Goal: Task Accomplishment & Management: Use online tool/utility

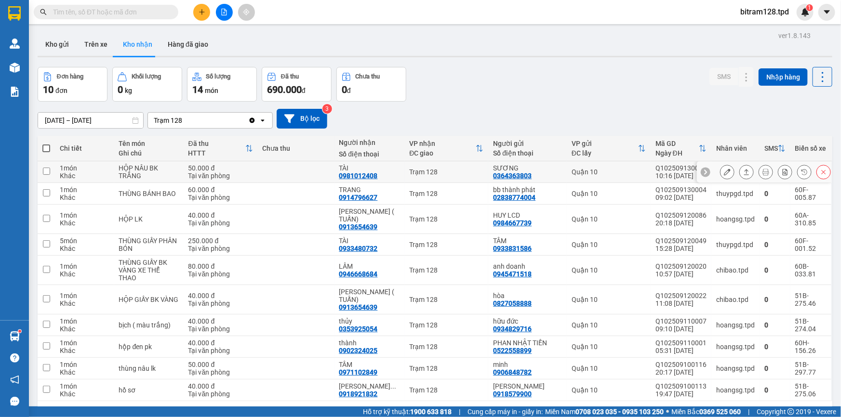
scroll to position [44, 0]
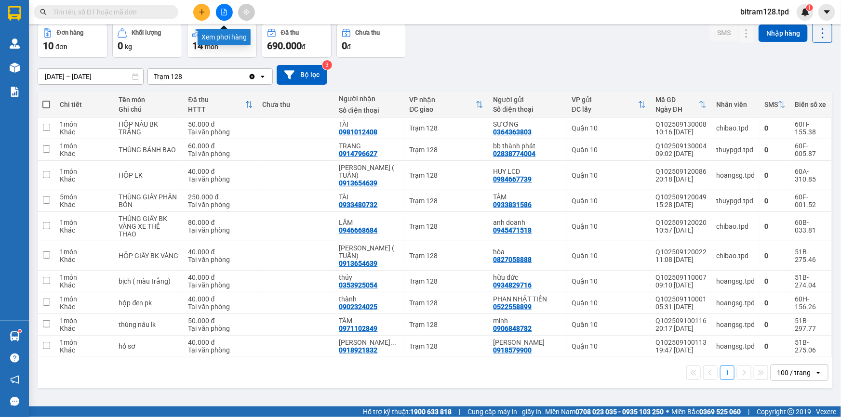
click at [223, 18] on button at bounding box center [224, 12] width 17 height 17
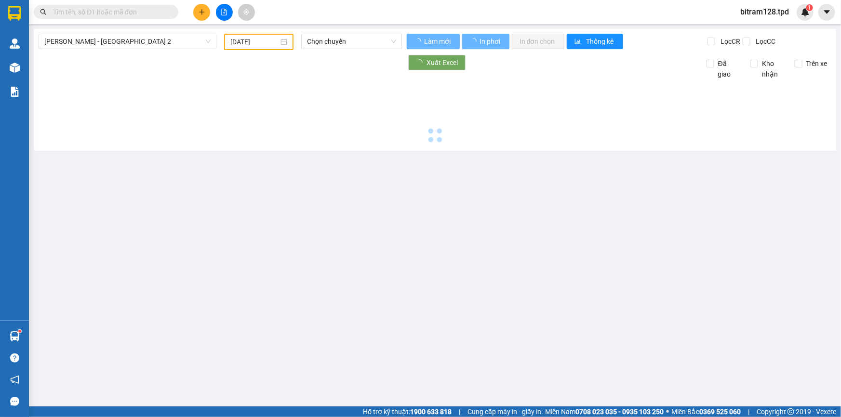
type input "[DATE]"
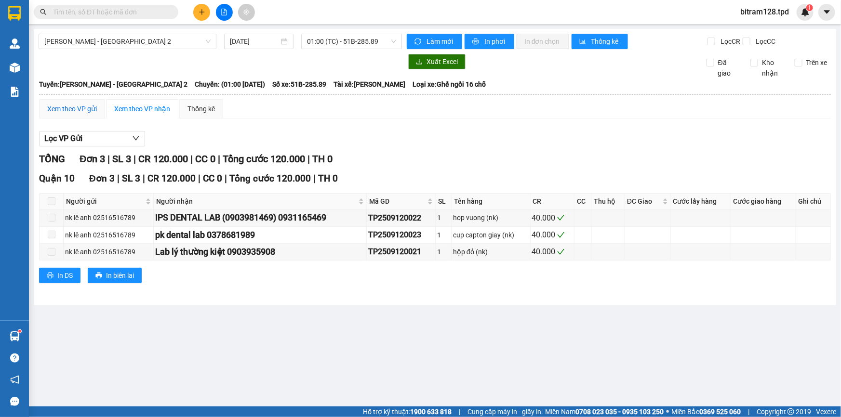
click at [80, 108] on div "Xem theo VP gửi" at bounding box center [72, 109] width 50 height 11
click at [343, 42] on span "01:00 (TC) - 51B-285.89" at bounding box center [351, 41] width 89 height 14
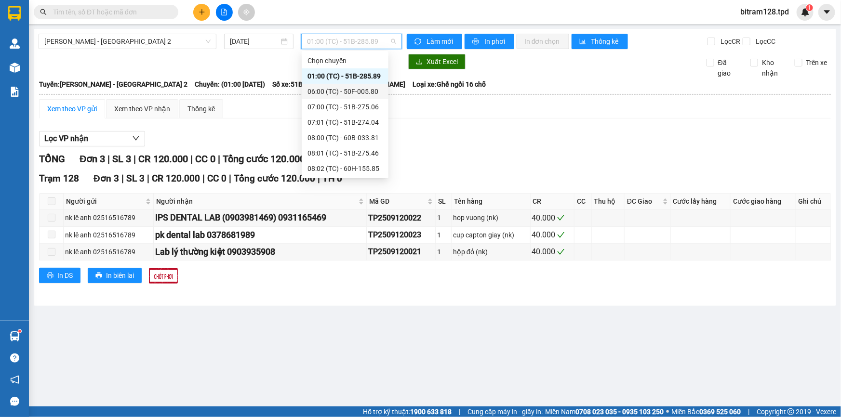
click at [348, 93] on div "06:00 (TC) - 50F-005.80" at bounding box center [345, 91] width 75 height 11
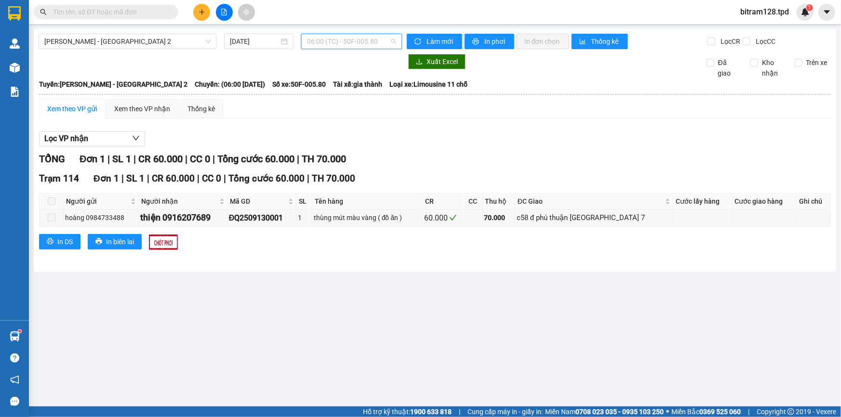
click at [365, 48] on span "06:00 (TC) - 50F-005.80" at bounding box center [351, 41] width 89 height 14
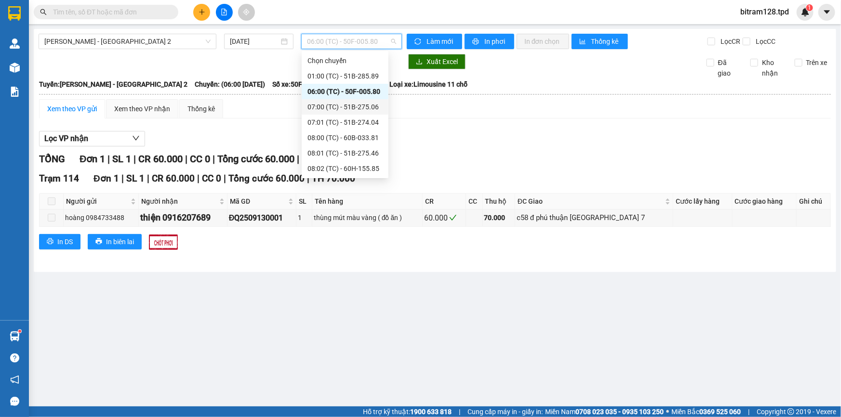
click at [352, 111] on div "07:00 (TC) - 51B-275.06" at bounding box center [345, 107] width 75 height 11
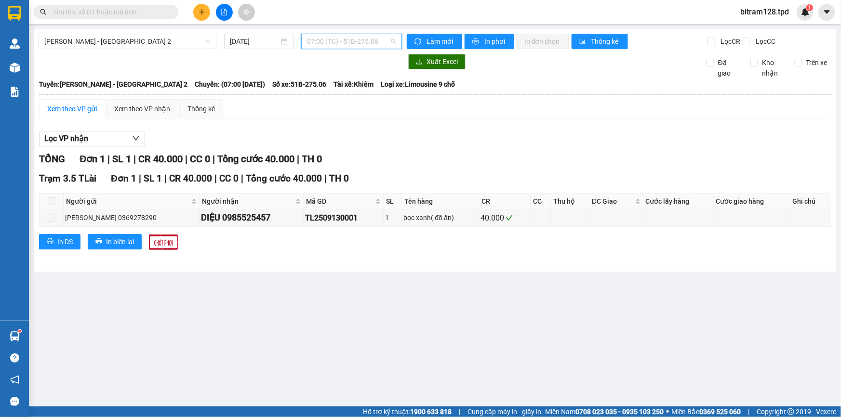
click at [367, 43] on span "07:00 (TC) - 51B-275.06" at bounding box center [351, 41] width 89 height 14
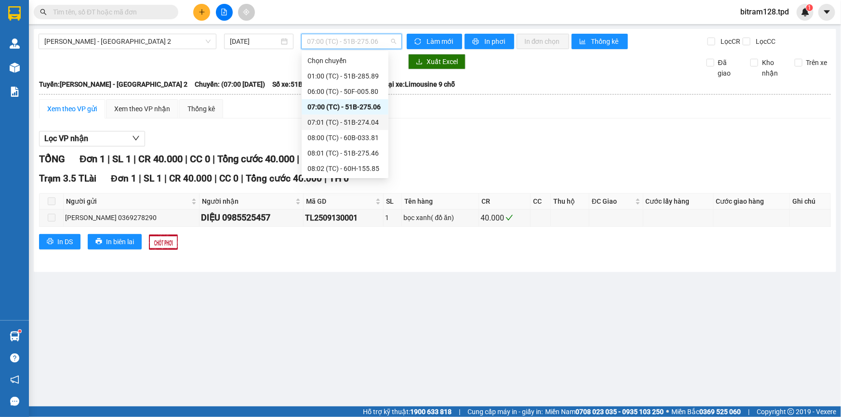
click at [342, 120] on div "07:01 (TC) - 51B-274.04" at bounding box center [345, 122] width 75 height 11
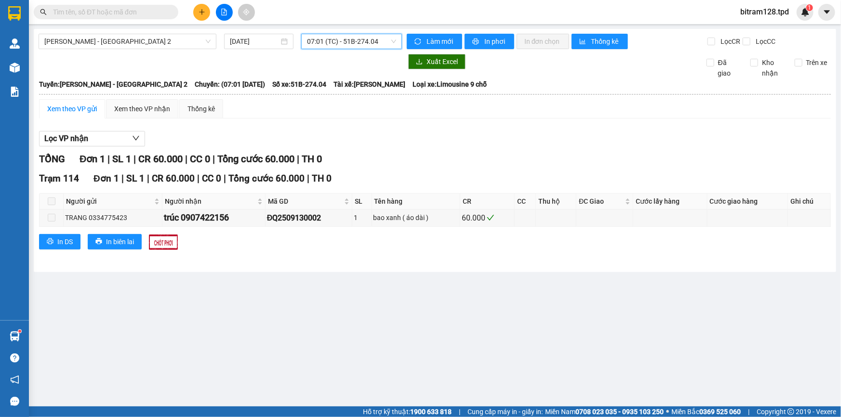
click at [342, 44] on span "07:01 (TC) - 51B-274.04" at bounding box center [351, 41] width 89 height 14
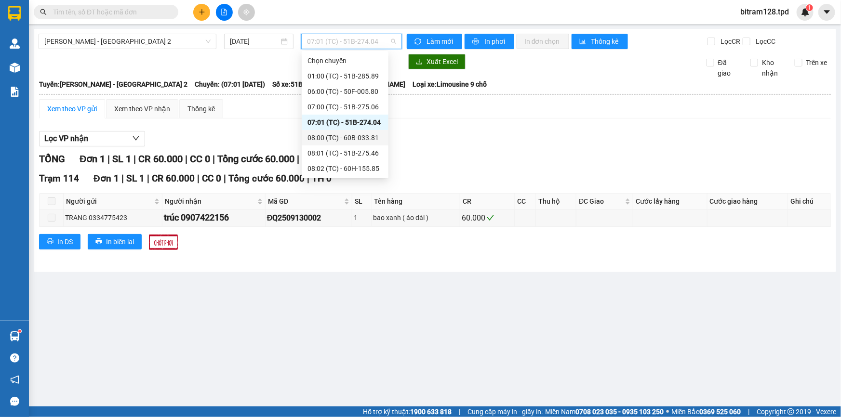
click at [362, 135] on div "08:00 (TC) - 60B-033.81" at bounding box center [345, 138] width 75 height 11
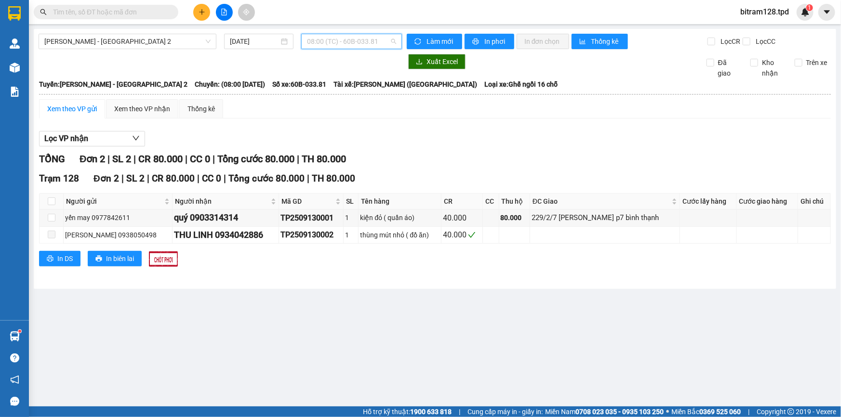
click at [374, 43] on span "08:00 (TC) - 60B-033.81" at bounding box center [351, 41] width 89 height 14
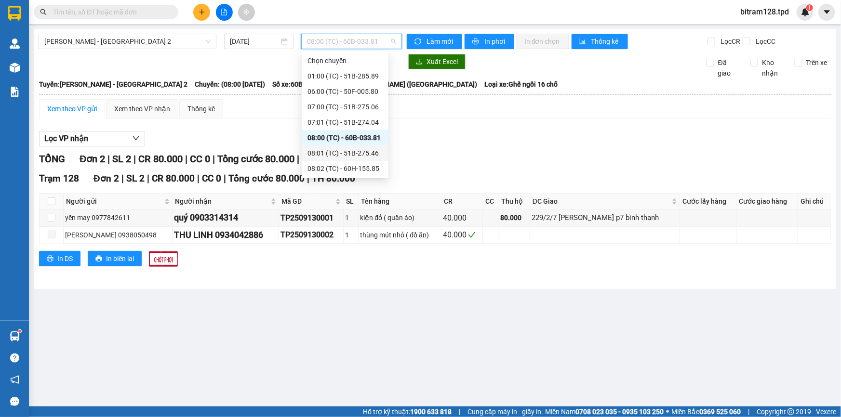
click at [365, 154] on div "08:01 (TC) - 51B-275.46" at bounding box center [345, 153] width 75 height 11
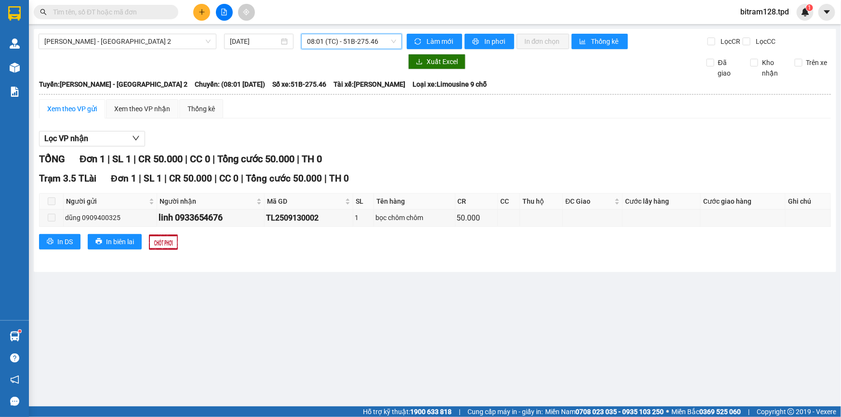
click at [358, 44] on span "08:01 (TC) - 51B-275.46" at bounding box center [351, 41] width 89 height 14
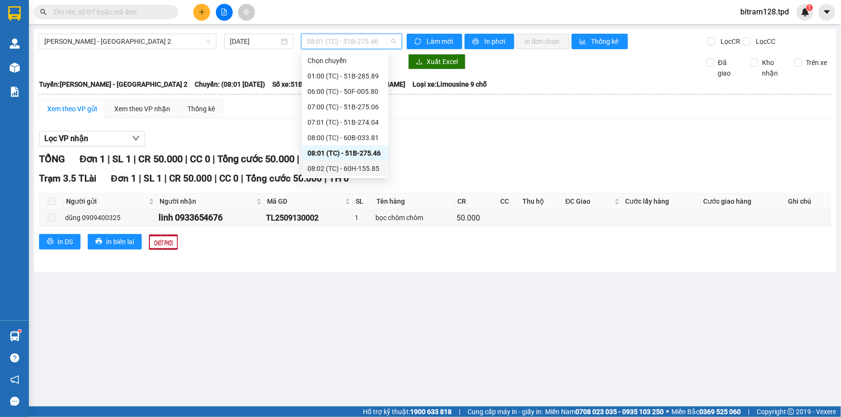
click at [369, 172] on div "08:02 (TC) - 60H-155.85" at bounding box center [345, 168] width 75 height 11
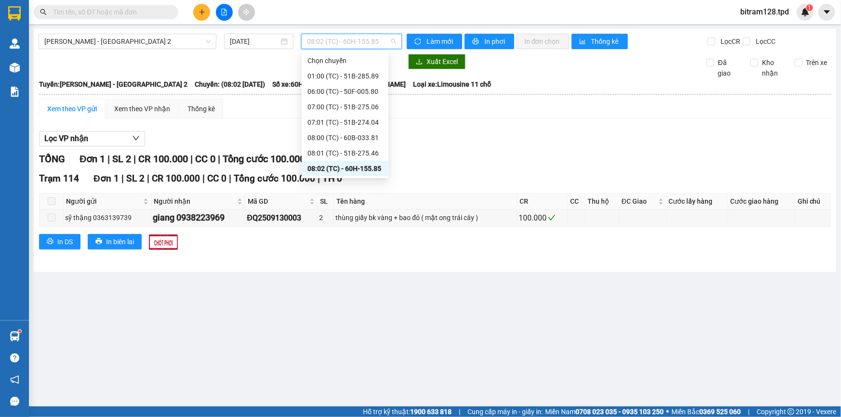
click at [347, 40] on span "08:02 (TC) - 60H-155.85" at bounding box center [351, 41] width 89 height 14
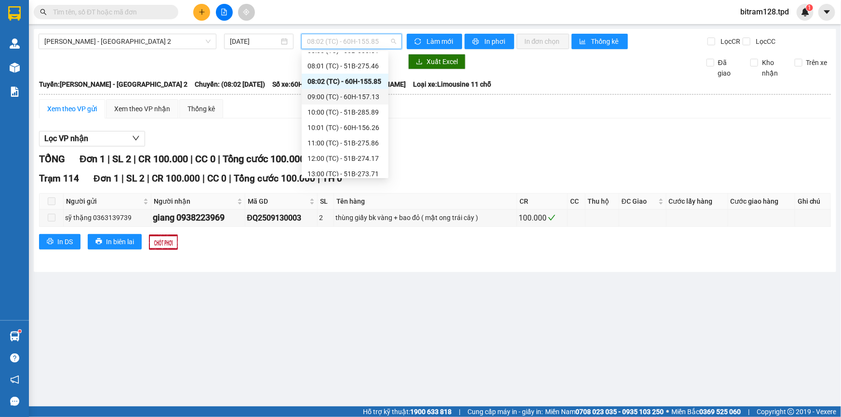
click at [357, 96] on div "09:00 (TC) - 60H-157.13" at bounding box center [345, 97] width 75 height 11
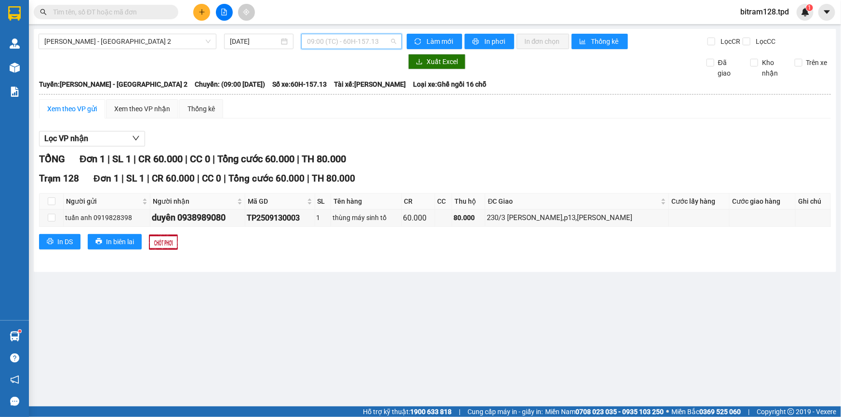
click at [359, 38] on span "09:00 (TC) - 60H-157.13" at bounding box center [351, 41] width 89 height 14
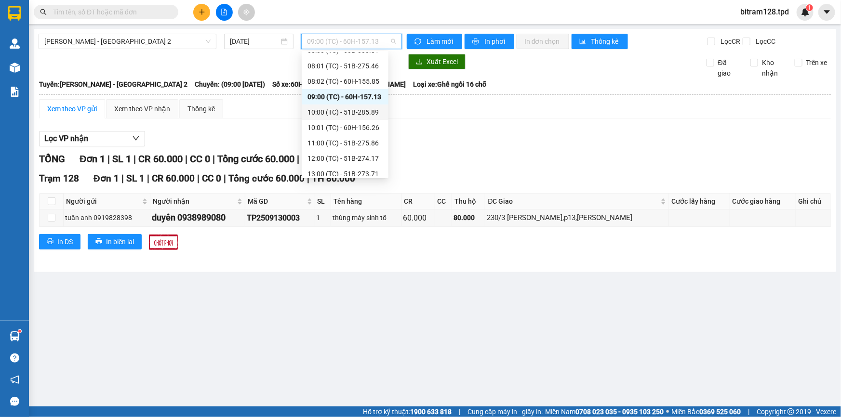
click at [357, 111] on div "10:00 (TC) - 51B-285.89" at bounding box center [345, 112] width 75 height 11
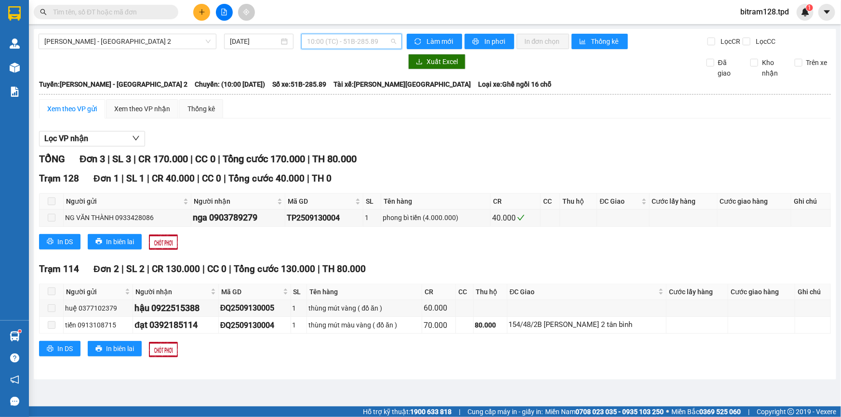
click at [390, 40] on span "10:00 (TC) - 51B-285.89" at bounding box center [351, 41] width 89 height 14
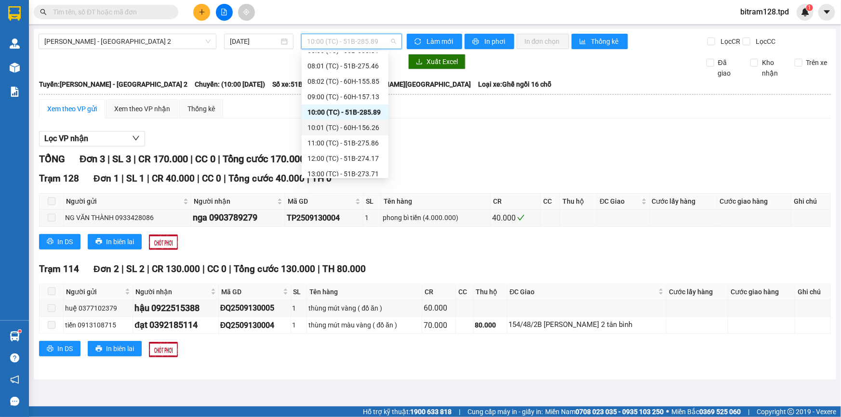
click at [369, 129] on div "10:01 (TC) - 60H-156.26" at bounding box center [345, 127] width 75 height 11
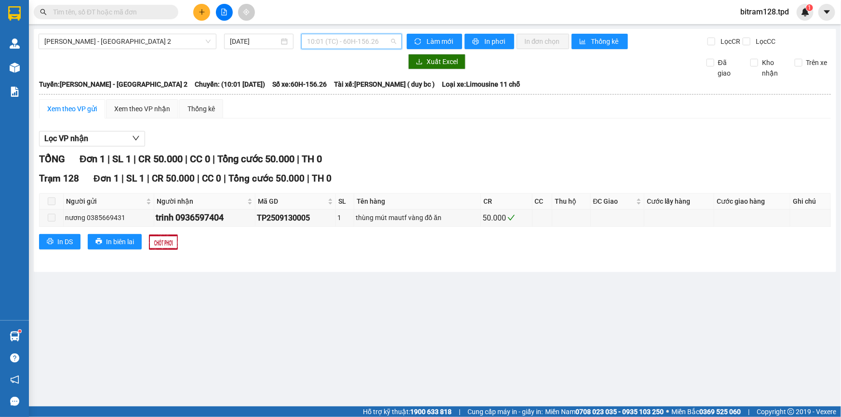
click at [380, 38] on span "10:01 (TC) - 60H-156.26" at bounding box center [351, 41] width 89 height 14
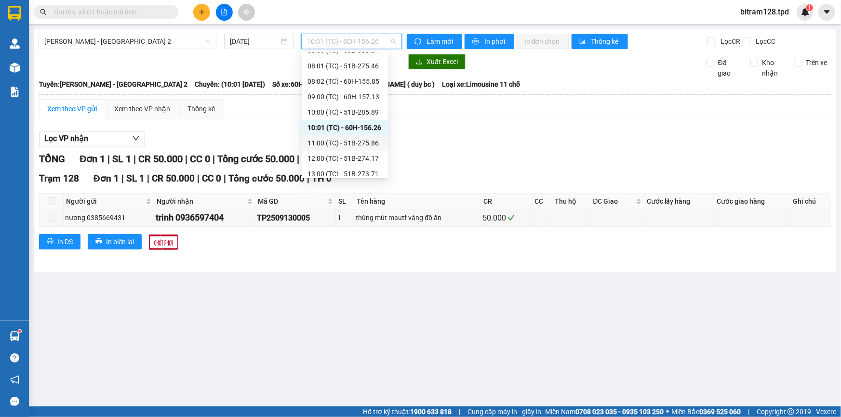
click at [368, 145] on div "11:00 (TC) - 51B-275.86" at bounding box center [345, 143] width 75 height 11
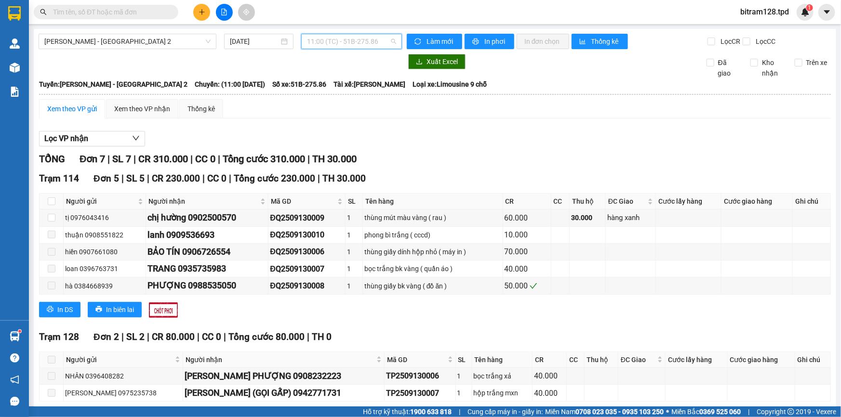
click at [332, 47] on span "11:00 (TC) - 51B-275.86" at bounding box center [351, 41] width 89 height 14
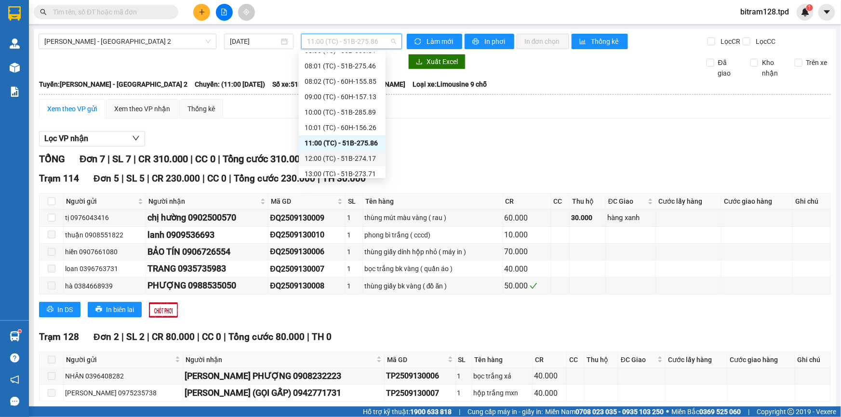
click at [361, 157] on div "12:00 (TC) - 51B-274.17" at bounding box center [342, 158] width 75 height 11
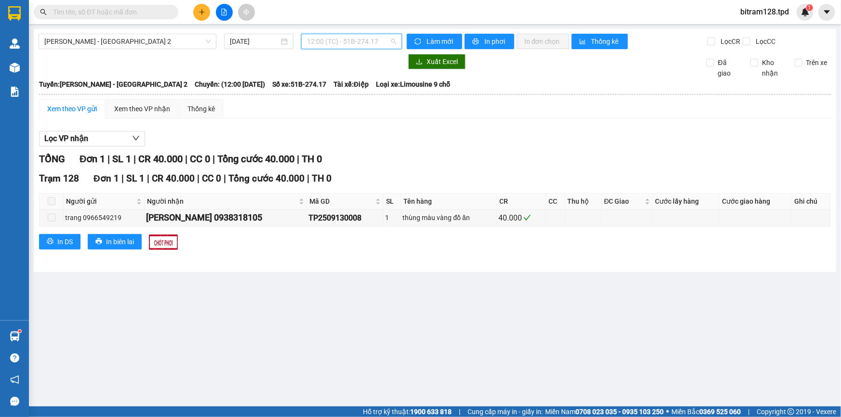
click at [331, 47] on span "12:00 (TC) - 51B-274.17" at bounding box center [351, 41] width 89 height 14
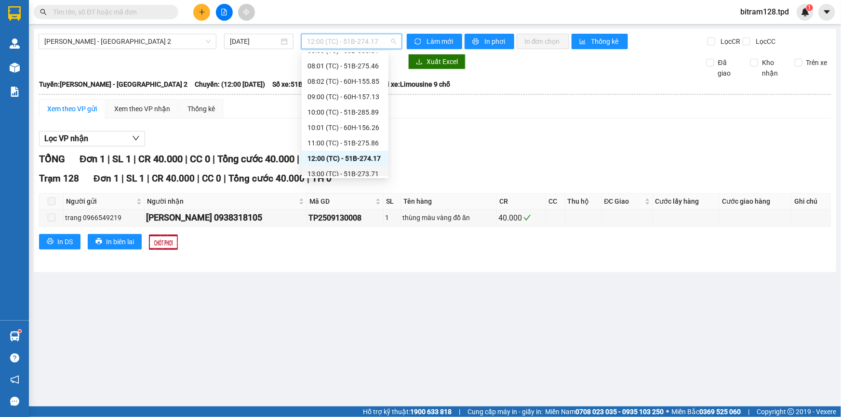
click at [356, 175] on div "13:00 (TC) - 51B-273.71" at bounding box center [345, 174] width 75 height 11
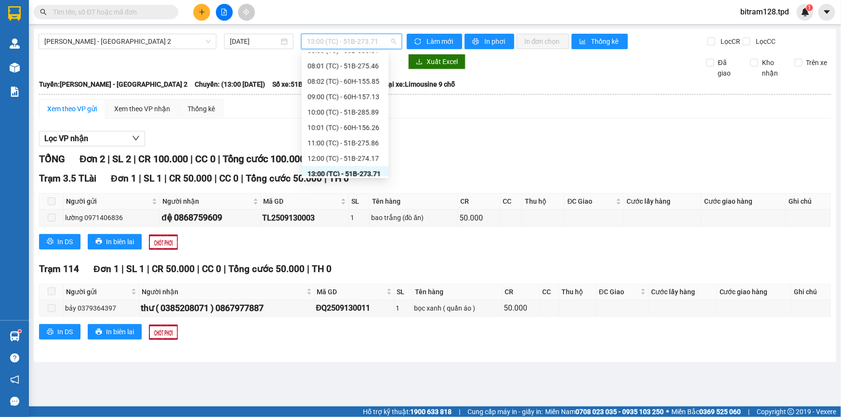
scroll to position [92, 0]
click at [342, 41] on span "13:00 (TC) - 51B-273.71" at bounding box center [351, 41] width 89 height 14
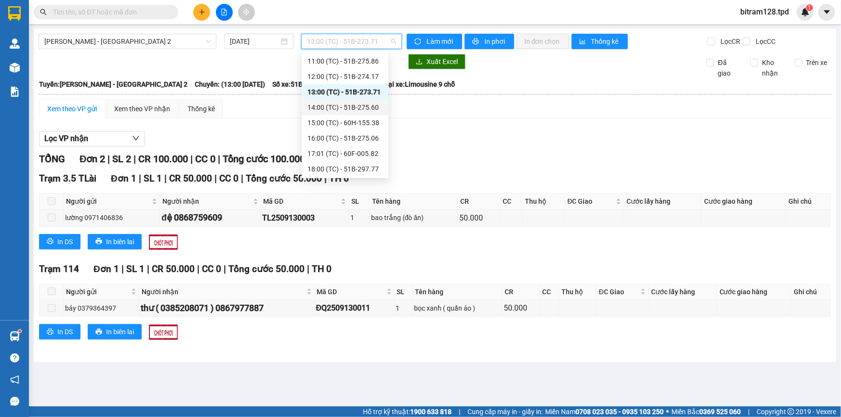
click at [365, 110] on div "14:00 (TC) - 51B-275.60" at bounding box center [345, 107] width 75 height 11
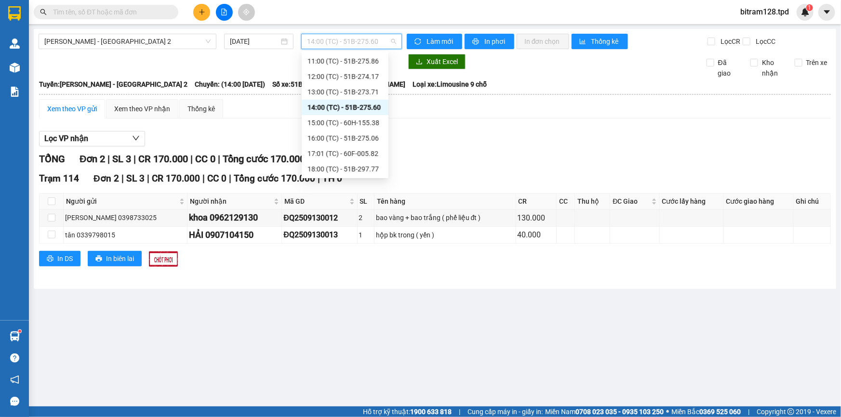
click at [386, 44] on span "14:00 (TC) - 51B-275.60" at bounding box center [351, 41] width 89 height 14
click at [371, 120] on div "15:00 (TC) - 60H-155.38" at bounding box center [345, 123] width 75 height 11
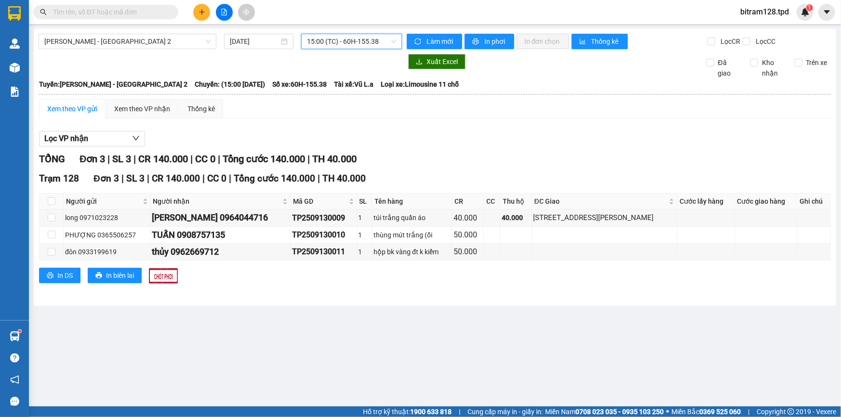
click at [390, 48] on span "15:00 (TC) - 60H-155.38" at bounding box center [351, 41] width 89 height 14
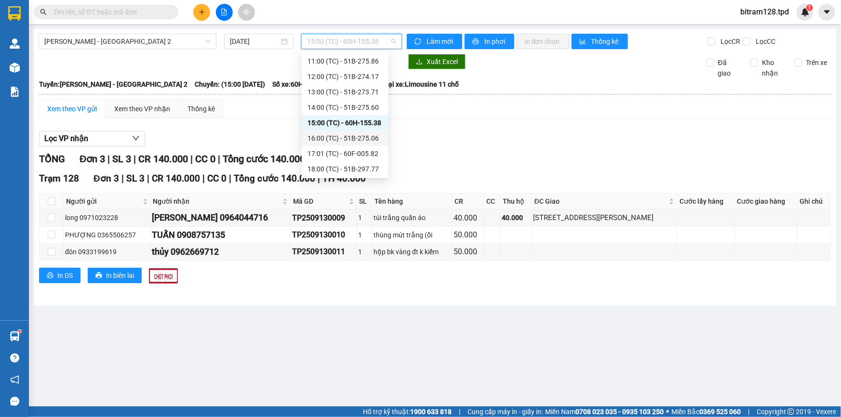
click at [361, 137] on div "16:00 (TC) - 51B-275.06" at bounding box center [345, 138] width 75 height 11
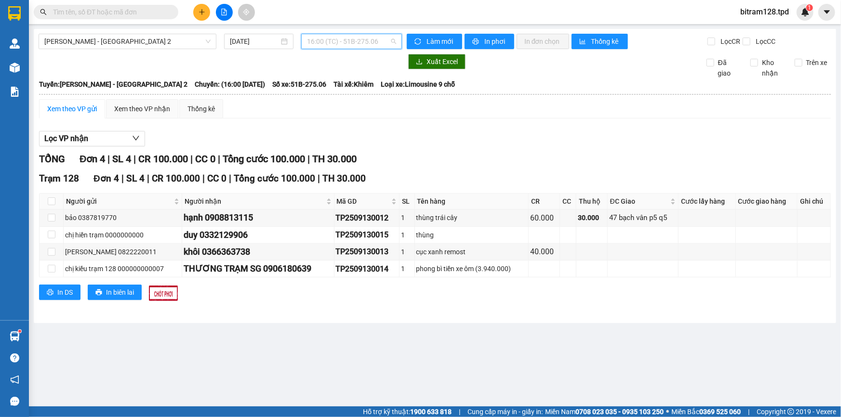
drag, startPoint x: 357, startPoint y: 48, endPoint x: 359, endPoint y: 54, distance: 5.6
click at [355, 48] on span "16:00 (TC) - 51B-275.06" at bounding box center [351, 41] width 89 height 14
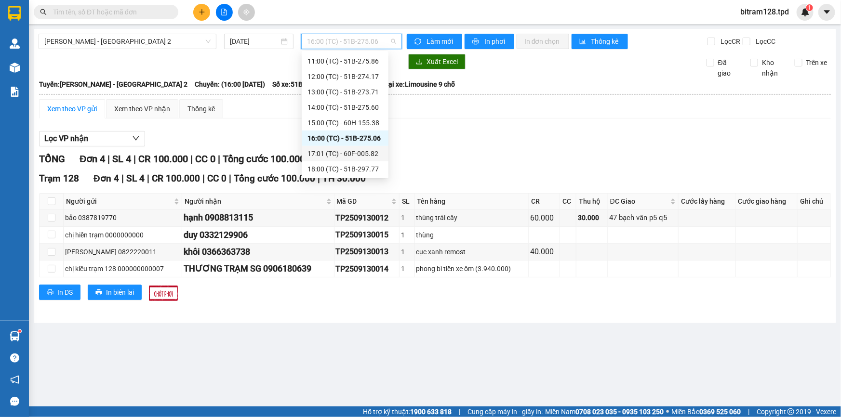
click at [368, 149] on div "17:01 (TC) - 60F-005.82" at bounding box center [345, 153] width 75 height 11
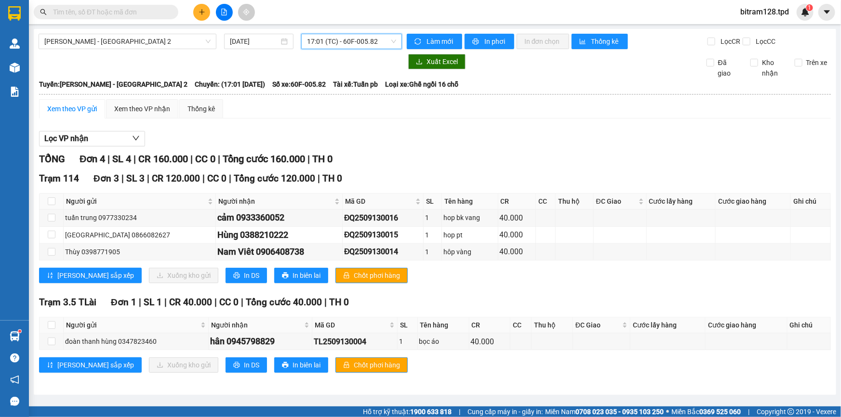
click at [384, 39] on span "17:01 (TC) - 60F-005.82" at bounding box center [351, 41] width 89 height 14
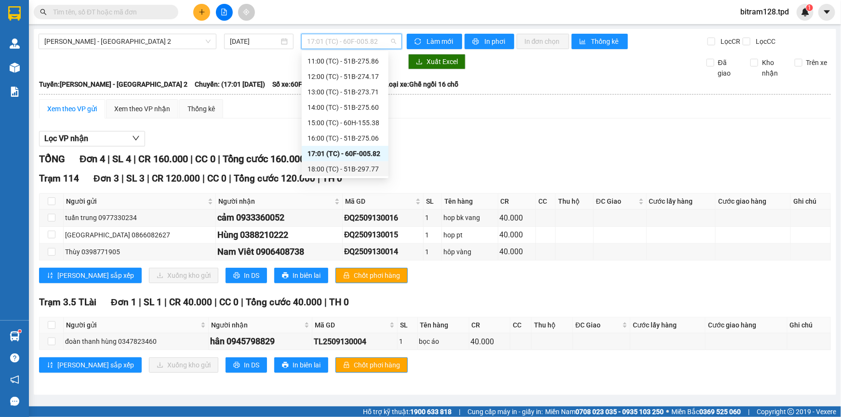
click at [370, 169] on div "18:00 (TC) - 51B-297.77" at bounding box center [345, 169] width 75 height 11
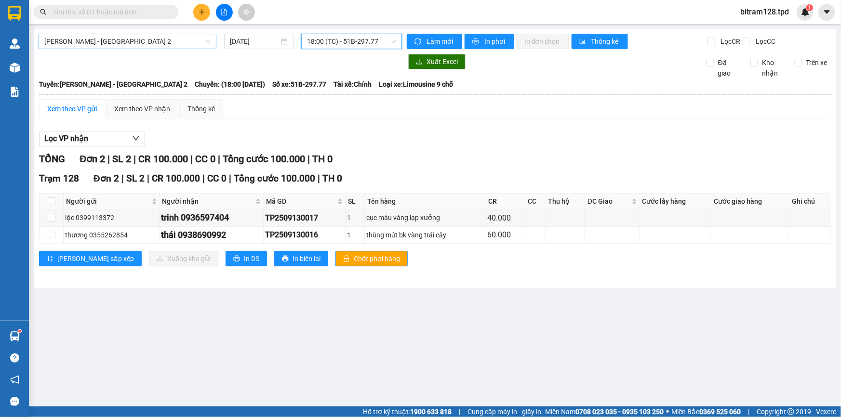
click at [124, 44] on span "[PERSON_NAME] - [GEOGRAPHIC_DATA] 2" at bounding box center [127, 41] width 166 height 14
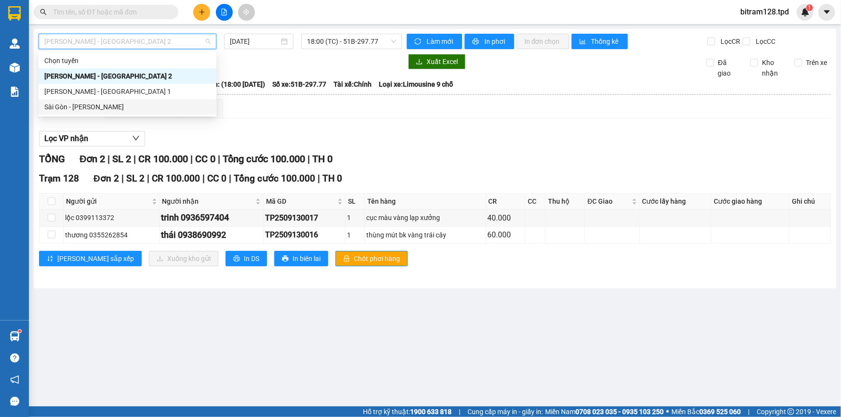
click at [110, 104] on div "Sài Gòn - [PERSON_NAME]" at bounding box center [127, 107] width 166 height 11
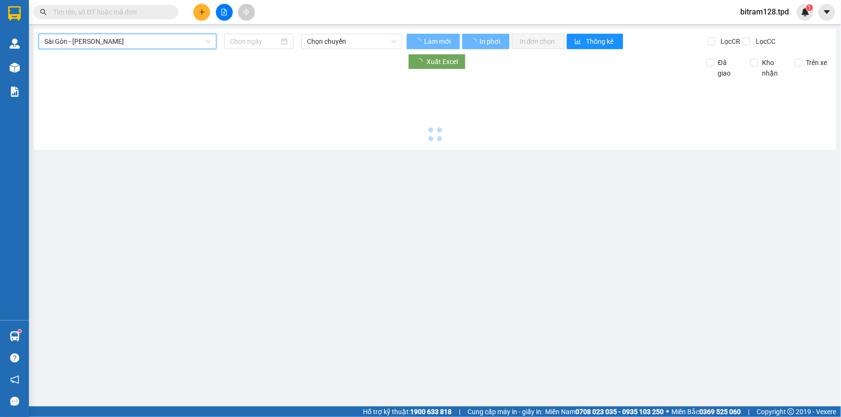
type input "[DATE]"
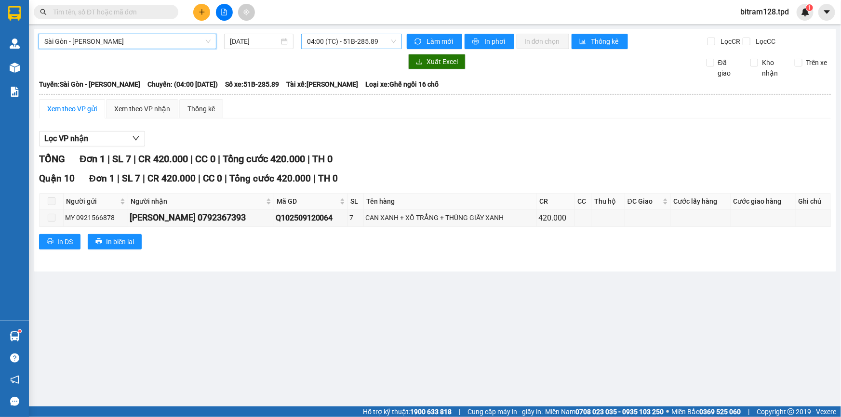
scroll to position [15, 0]
click at [375, 45] on span "04:00 (TC) - 51B-285.89" at bounding box center [351, 41] width 89 height 14
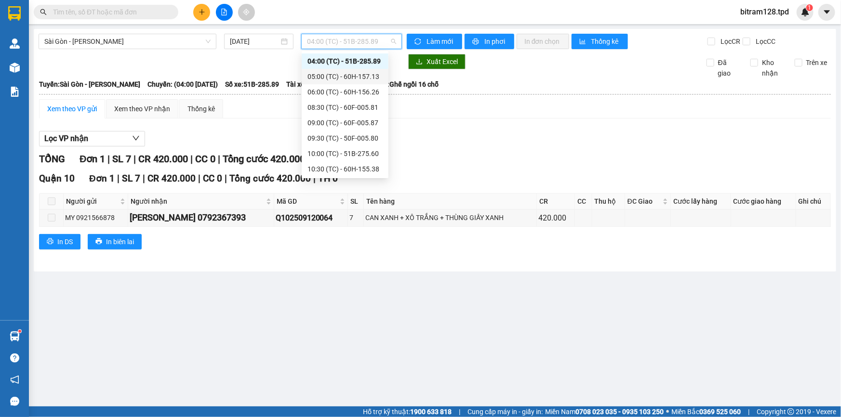
click at [363, 78] on div "05:00 (TC) - 60H-157.13" at bounding box center [345, 76] width 75 height 11
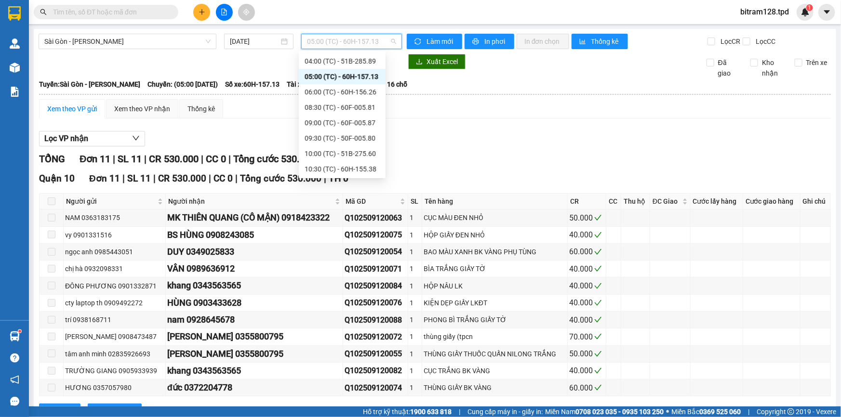
click at [373, 43] on span "05:00 (TC) - 60H-157.13" at bounding box center [351, 41] width 89 height 14
click at [363, 90] on div "06:00 (TC) - 60H-156.26" at bounding box center [342, 92] width 75 height 11
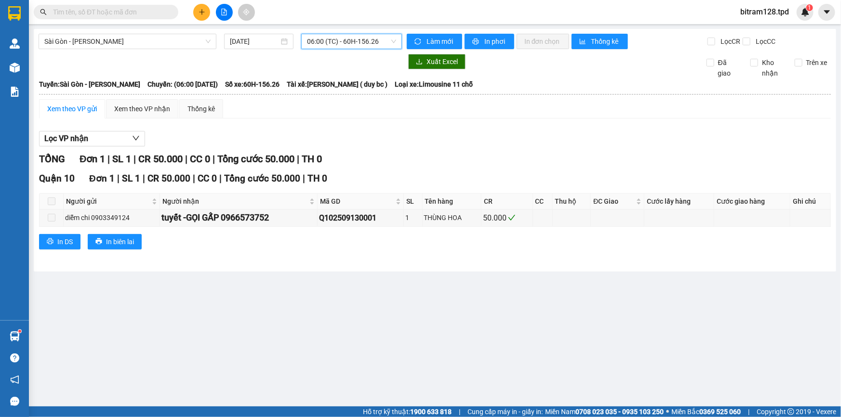
click at [338, 51] on div "[GEOGRAPHIC_DATA] - [PERSON_NAME] [DATE] 06:00 06:00 (TC) - 60H-156.26 Làm mới …" at bounding box center [435, 150] width 803 height 243
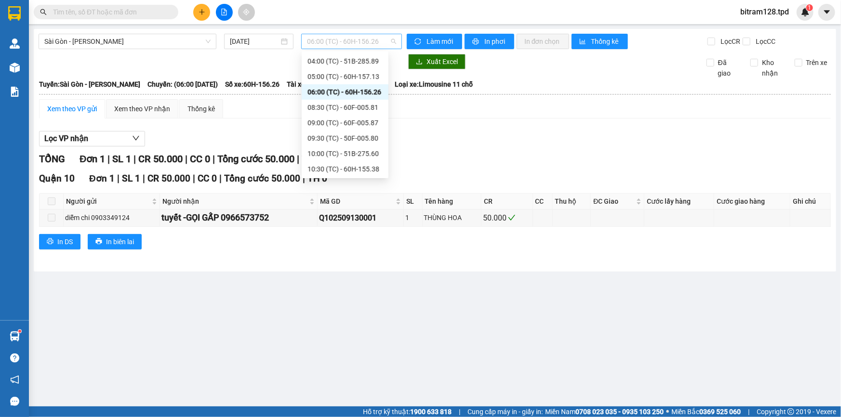
click at [339, 47] on span "06:00 (TC) - 60H-156.26" at bounding box center [351, 41] width 89 height 14
click at [374, 103] on div "08:30 (TC) - 60F-005.81" at bounding box center [345, 107] width 75 height 11
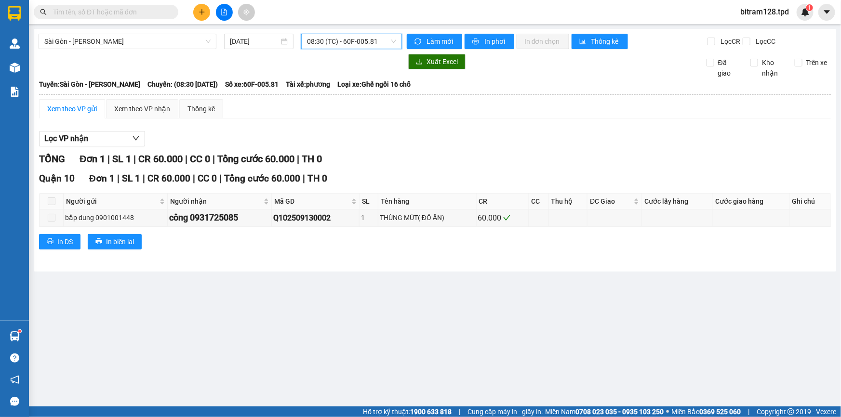
click at [360, 34] on span "08:30 (TC) - 60F-005.81" at bounding box center [351, 41] width 89 height 14
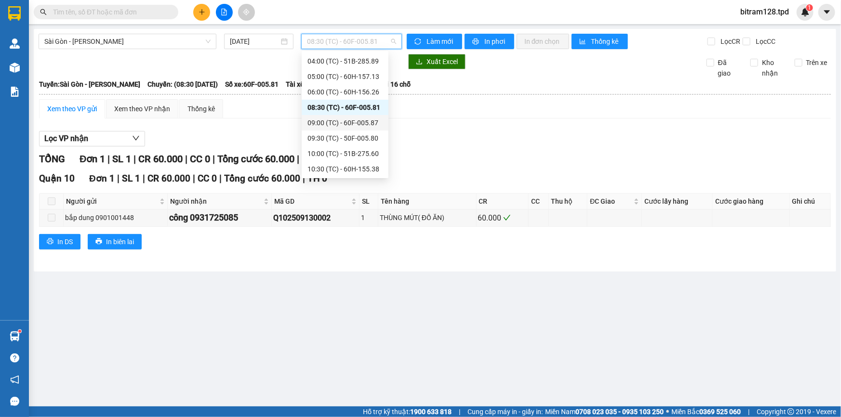
click at [363, 121] on div "09:00 (TC) - 60F-005.87" at bounding box center [345, 123] width 75 height 11
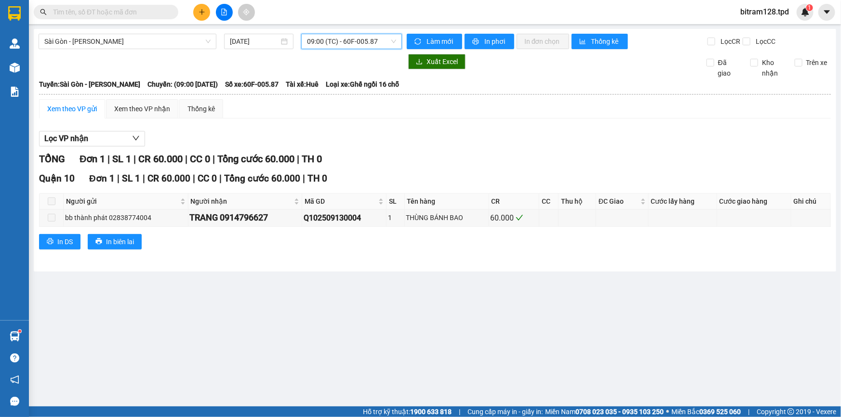
drag, startPoint x: 380, startPoint y: 33, endPoint x: 383, endPoint y: 42, distance: 9.5
click at [381, 34] on div "[GEOGRAPHIC_DATA] - Phương Lâm [DATE] 09:00 09:00 (TC) - 60F-005.87 Làm mới In …" at bounding box center [435, 150] width 803 height 243
click at [381, 43] on span "09:00 (TC) - 60F-005.87" at bounding box center [351, 41] width 89 height 14
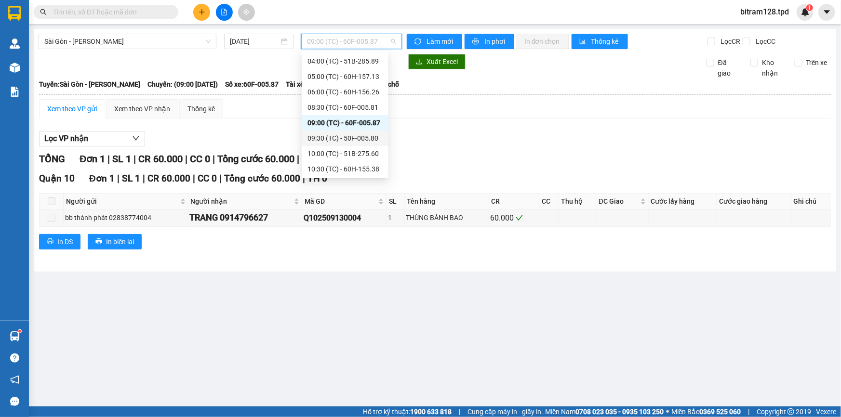
click at [370, 138] on div "09:30 (TC) - 50F-005.80" at bounding box center [345, 138] width 75 height 11
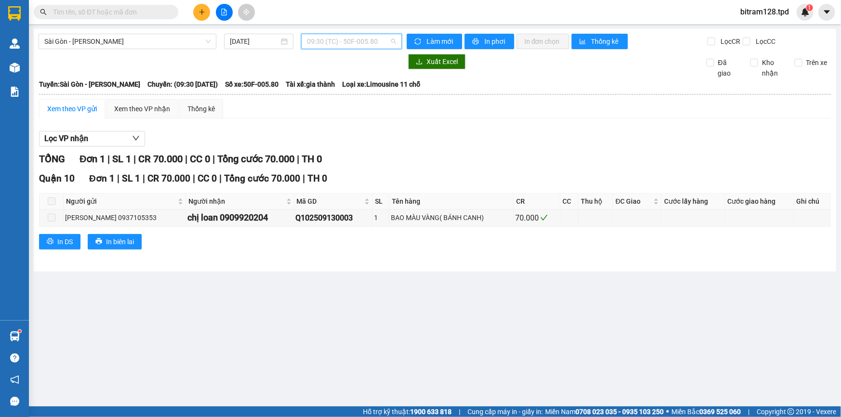
click at [377, 45] on span "09:30 (TC) - 50F-005.80" at bounding box center [351, 41] width 89 height 14
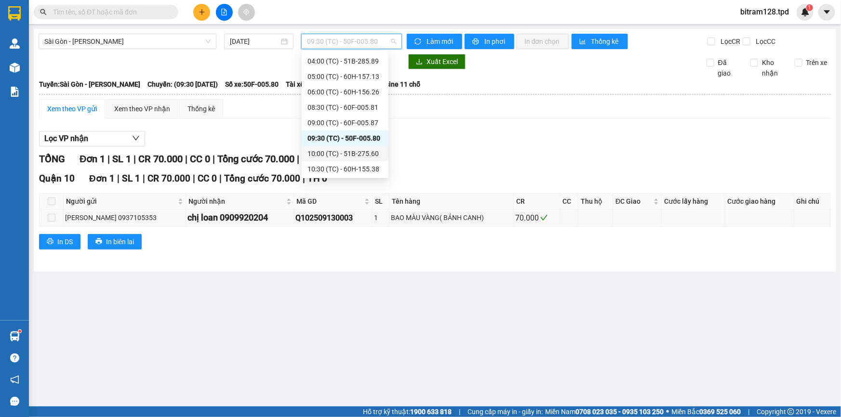
click at [348, 154] on div "10:00 (TC) - 51B-275.60" at bounding box center [345, 153] width 75 height 11
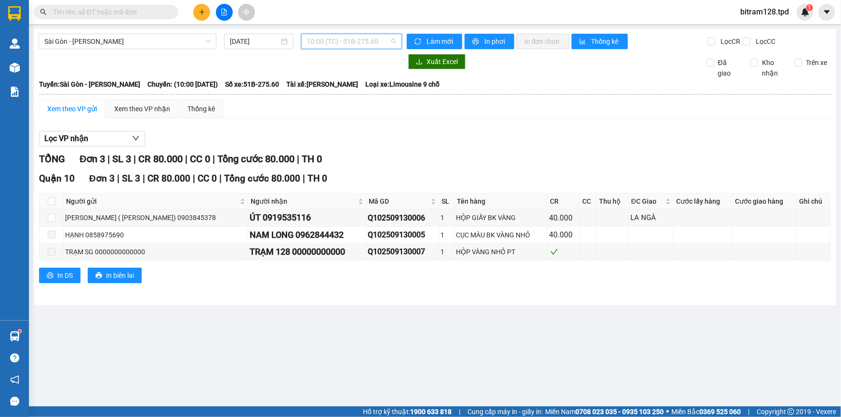
click at [381, 44] on span "10:00 (TC) - 51B-275.60" at bounding box center [351, 41] width 89 height 14
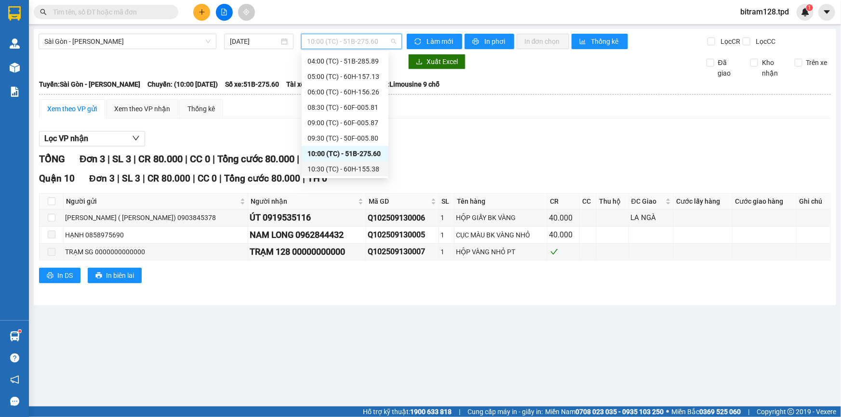
click at [354, 166] on div "10:30 (TC) - 60H-155.38" at bounding box center [345, 169] width 75 height 11
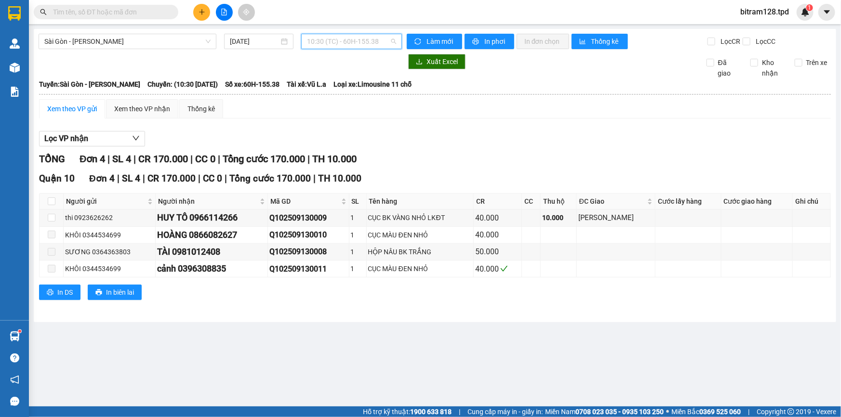
click at [361, 45] on span "10:30 (TC) - 60H-155.38" at bounding box center [351, 41] width 89 height 14
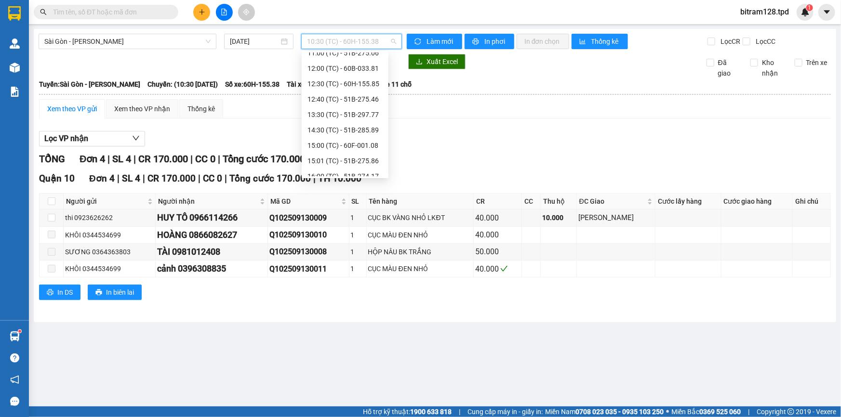
scroll to position [59, 0]
click at [371, 143] on div "11:00 (TC) - 51B-275.06" at bounding box center [345, 140] width 75 height 11
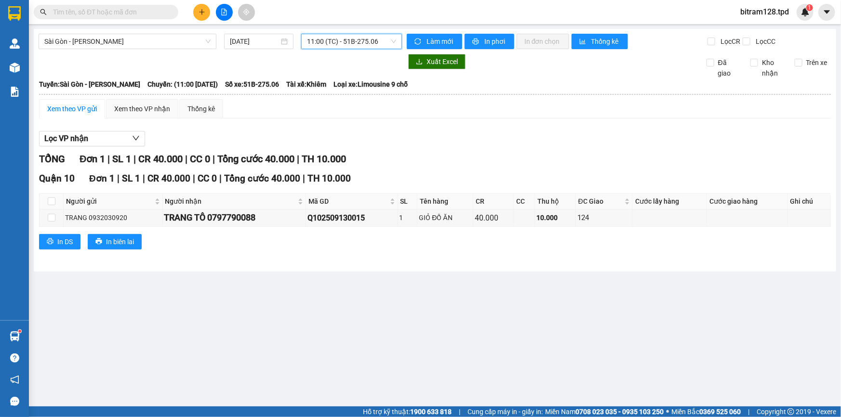
click at [349, 41] on span "11:00 (TC) - 51B-275.06" at bounding box center [351, 41] width 89 height 14
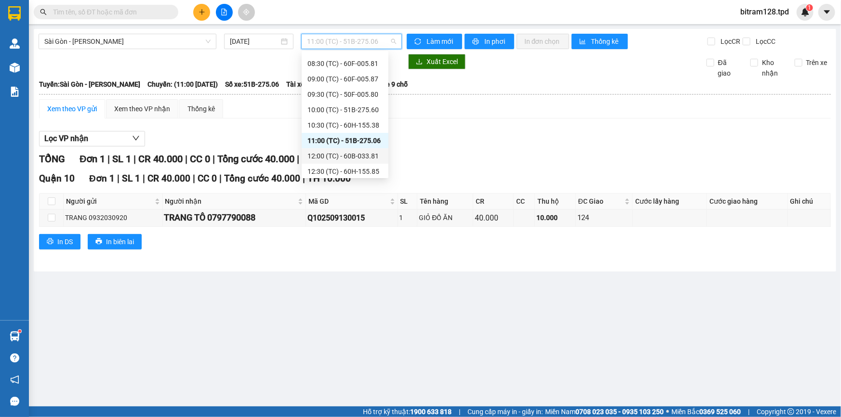
click at [366, 156] on div "12:00 (TC) - 60B-033.81" at bounding box center [345, 156] width 75 height 11
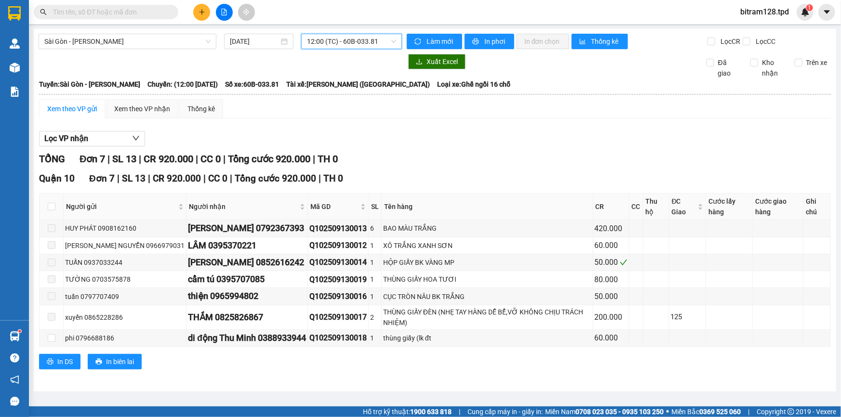
click at [378, 38] on span "12:00 (TC) - 60B-033.81" at bounding box center [351, 41] width 89 height 14
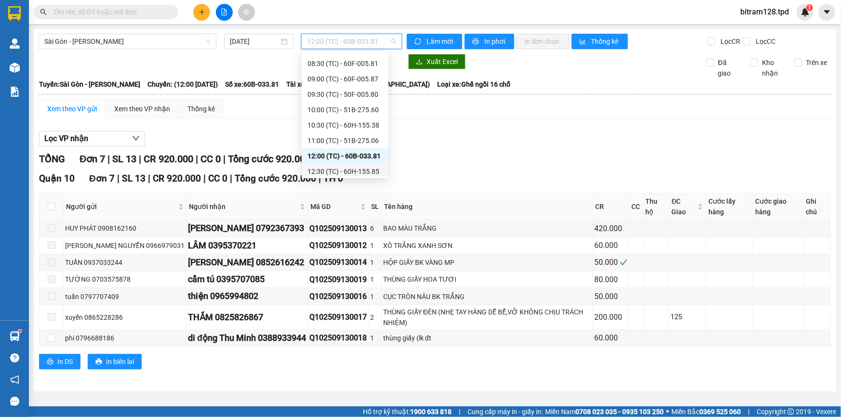
click at [372, 170] on div "12:30 (TC) - 60H-155.85" at bounding box center [345, 171] width 75 height 11
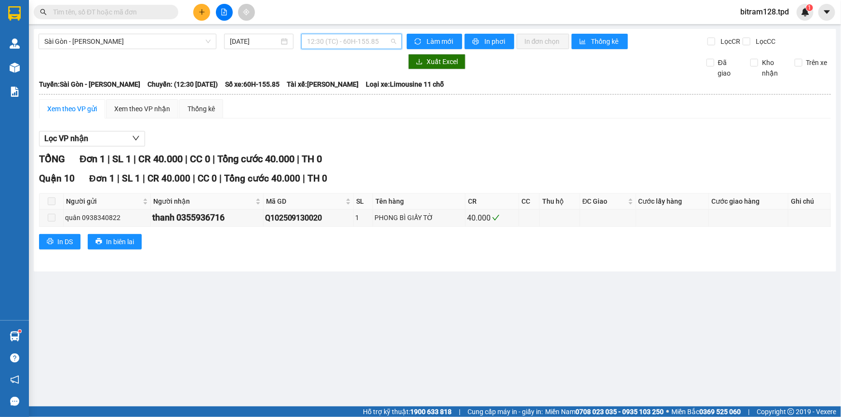
click at [364, 41] on span "12:30 (TC) - 60H-155.85" at bounding box center [351, 41] width 89 height 14
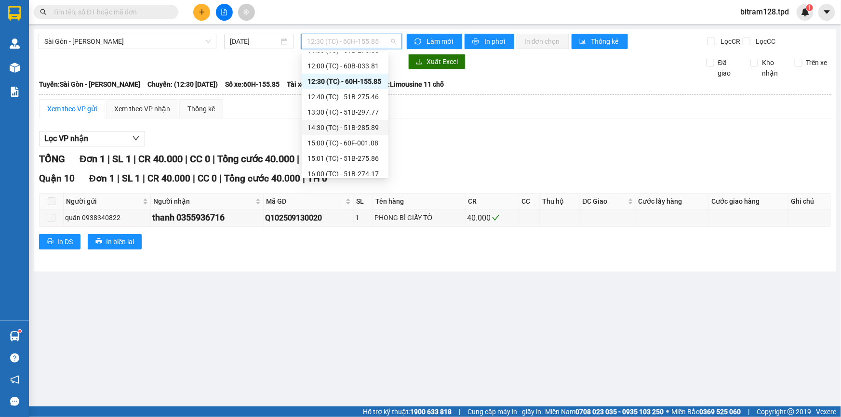
scroll to position [154, 0]
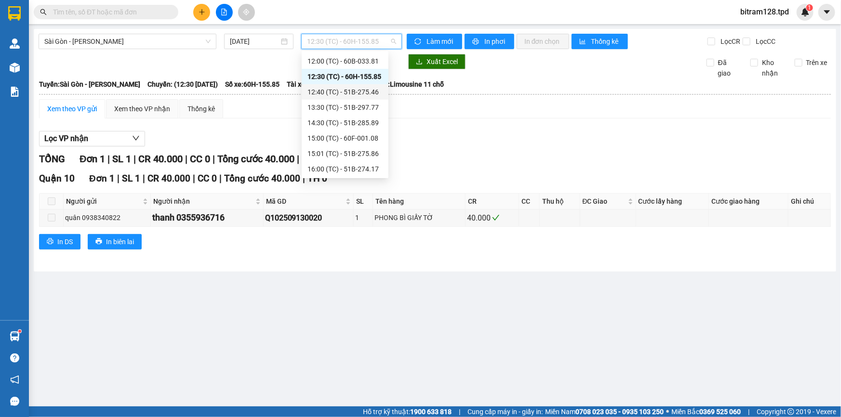
click at [357, 88] on div "12:40 (TC) - 51B-275.46" at bounding box center [345, 92] width 75 height 11
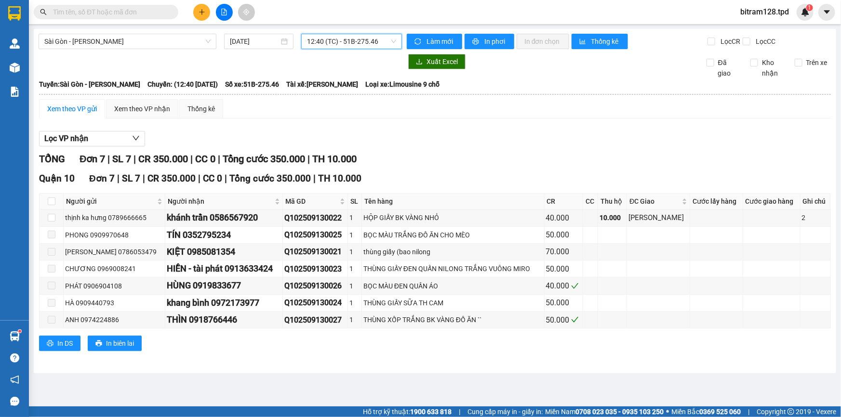
click at [348, 39] on span "12:40 (TC) - 51B-275.46" at bounding box center [351, 41] width 89 height 14
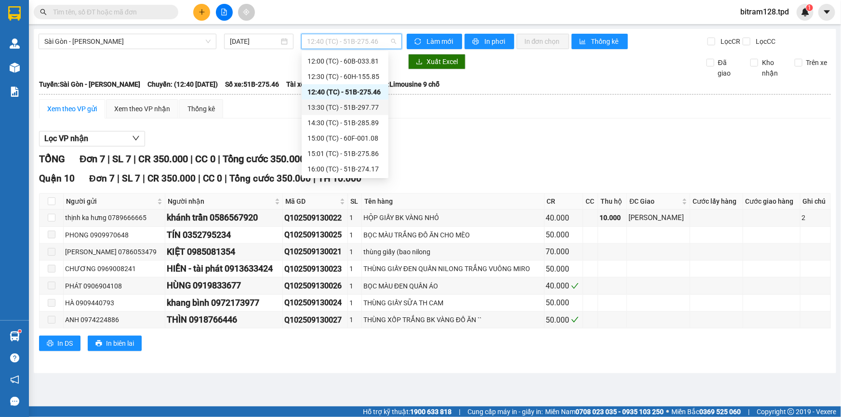
click at [344, 107] on div "13:30 (TC) - 51B-297.77" at bounding box center [345, 107] width 75 height 11
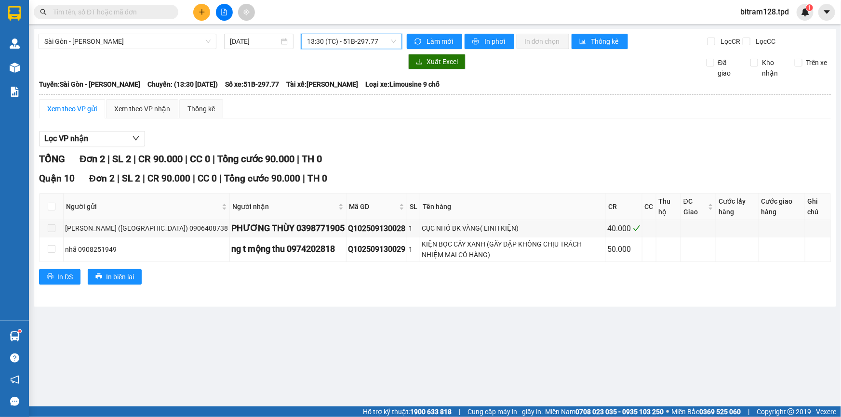
click at [363, 45] on span "13:30 (TC) - 51B-297.77" at bounding box center [351, 41] width 89 height 14
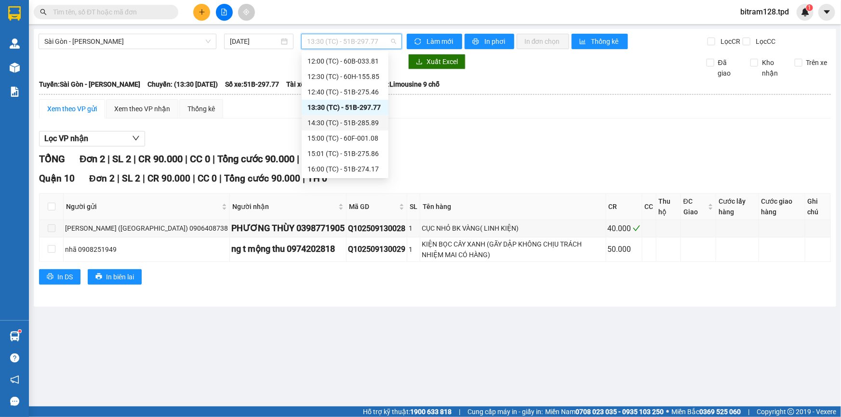
click at [371, 121] on div "14:30 (TC) - 51B-285.89" at bounding box center [345, 123] width 75 height 11
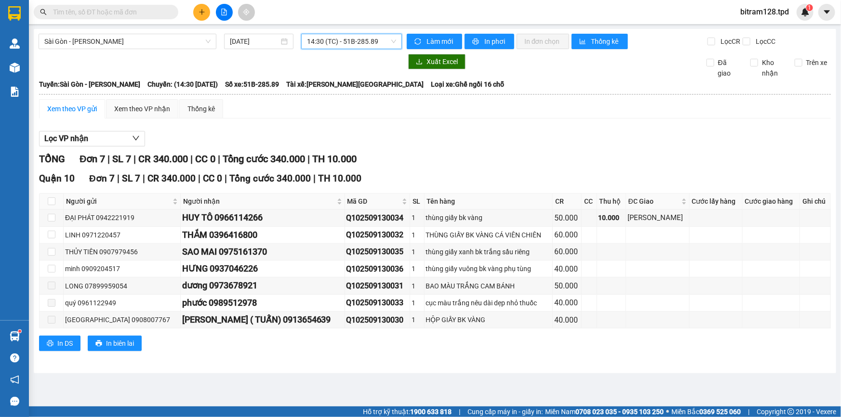
drag, startPoint x: 326, startPoint y: 35, endPoint x: 337, endPoint y: 41, distance: 13.2
click at [334, 39] on span "14:30 (TC) - 51B-285.89" at bounding box center [351, 41] width 89 height 14
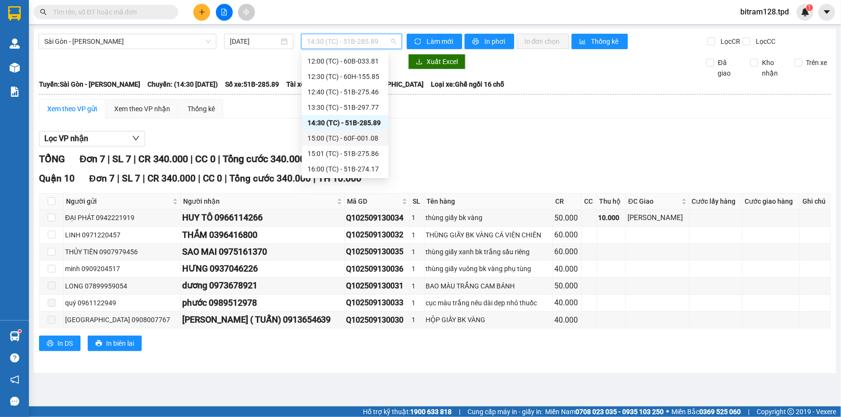
click at [369, 135] on div "15:00 (TC) - 60F-001.08" at bounding box center [345, 138] width 75 height 11
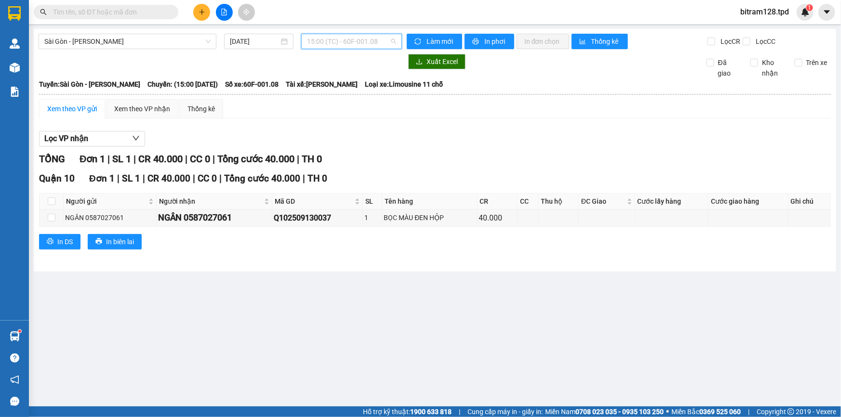
click at [363, 34] on div "15:00 (TC) - 60F-001.08" at bounding box center [351, 41] width 101 height 15
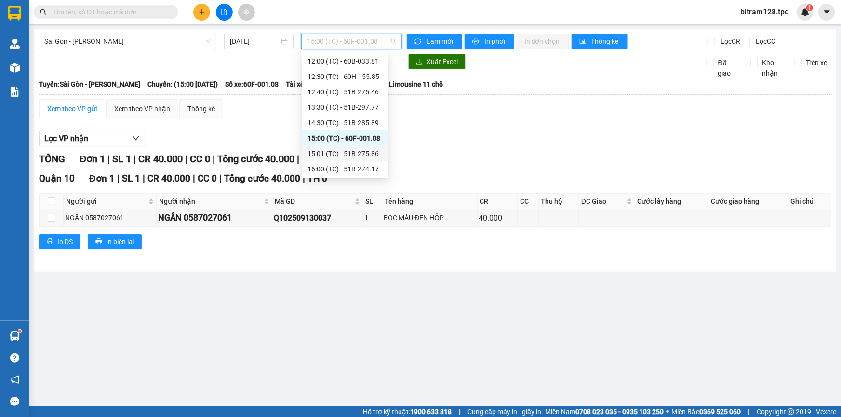
click at [368, 152] on div "15:01 (TC) - 51B-275.86" at bounding box center [345, 153] width 75 height 11
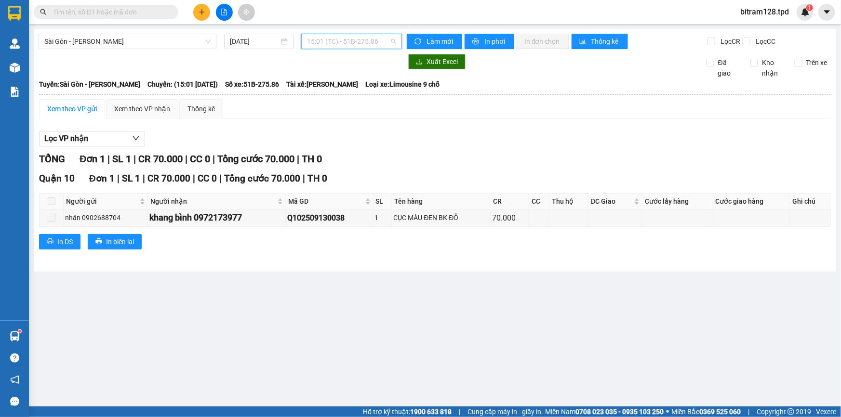
click at [381, 40] on span "15:01 (TC) - 51B-275.86" at bounding box center [351, 41] width 89 height 14
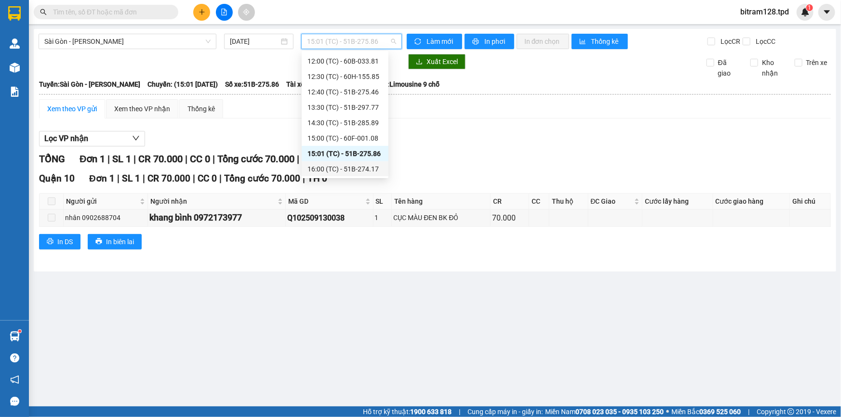
click at [360, 166] on div "16:00 (TC) - 51B-274.17" at bounding box center [345, 169] width 75 height 11
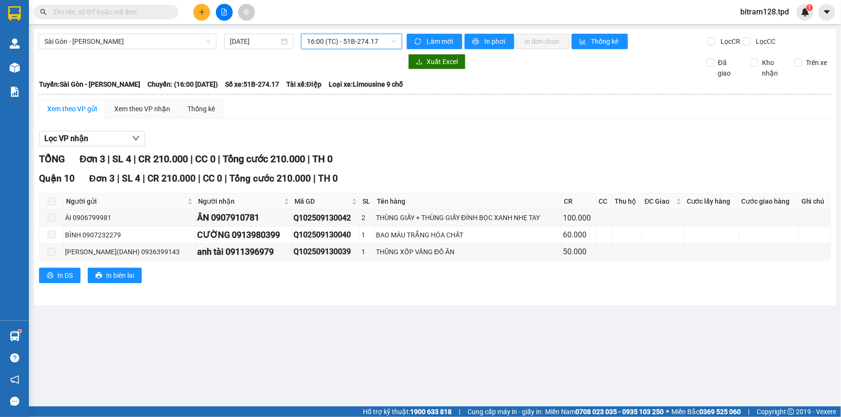
click at [333, 38] on span "16:00 (TC) - 51B-274.17" at bounding box center [351, 41] width 89 height 14
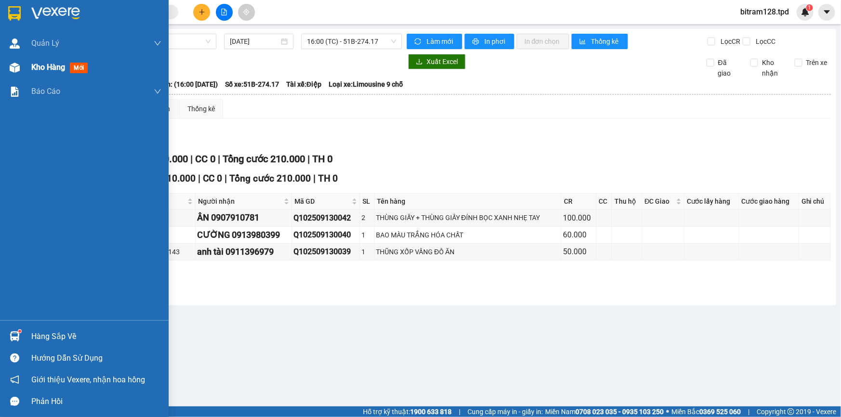
drag, startPoint x: 42, startPoint y: 70, endPoint x: 250, endPoint y: 2, distance: 219.1
click at [43, 70] on span "Kho hàng" at bounding box center [48, 67] width 34 height 9
